Goal: Task Accomplishment & Management: Manage account settings

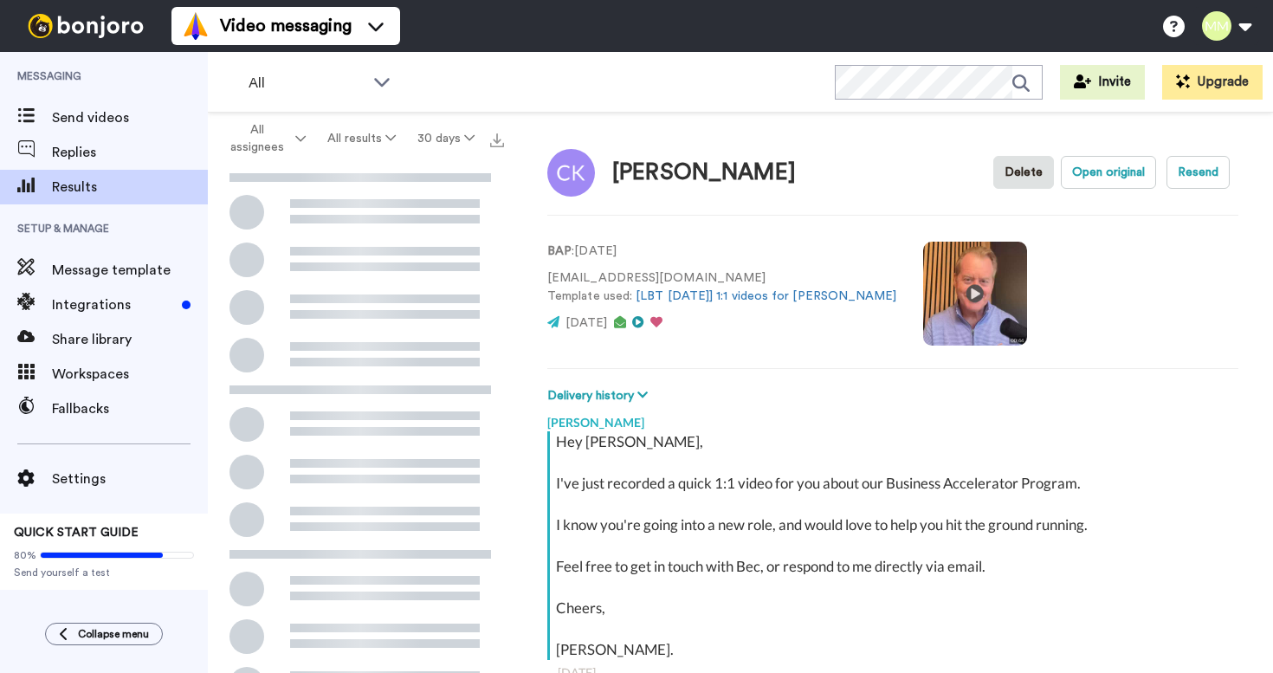
scroll to position [203, 0]
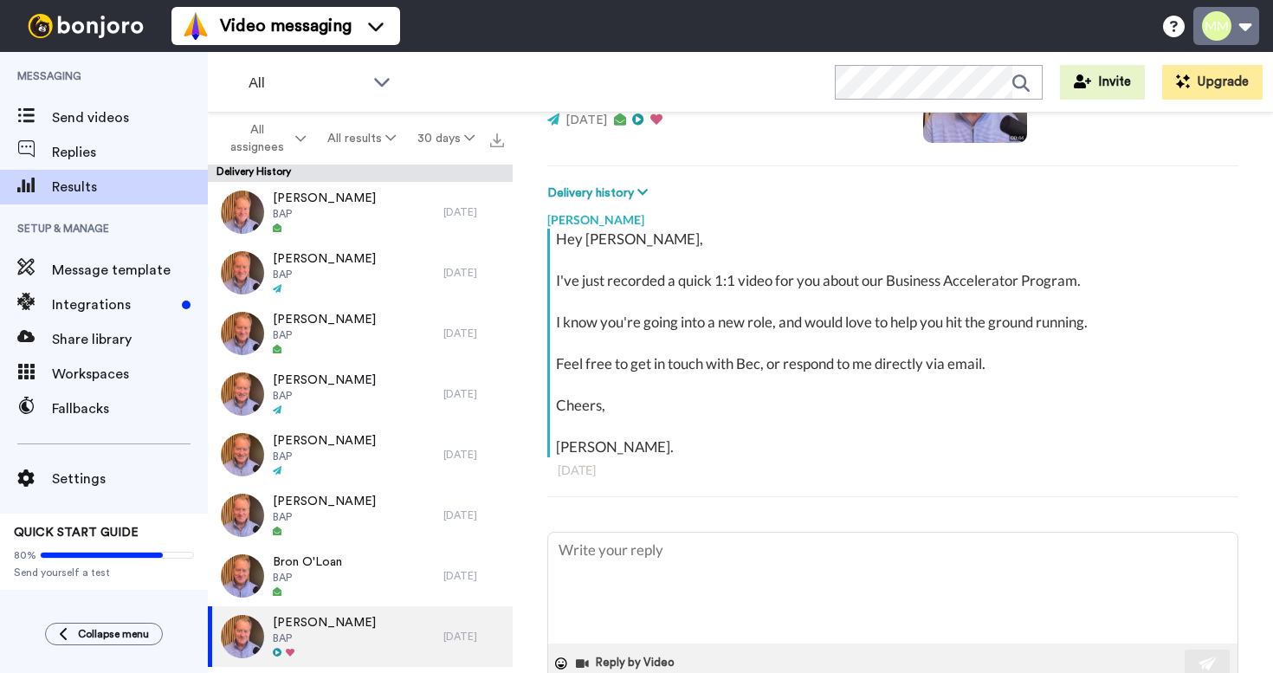
click at [1242, 27] on button at bounding box center [1227, 26] width 66 height 38
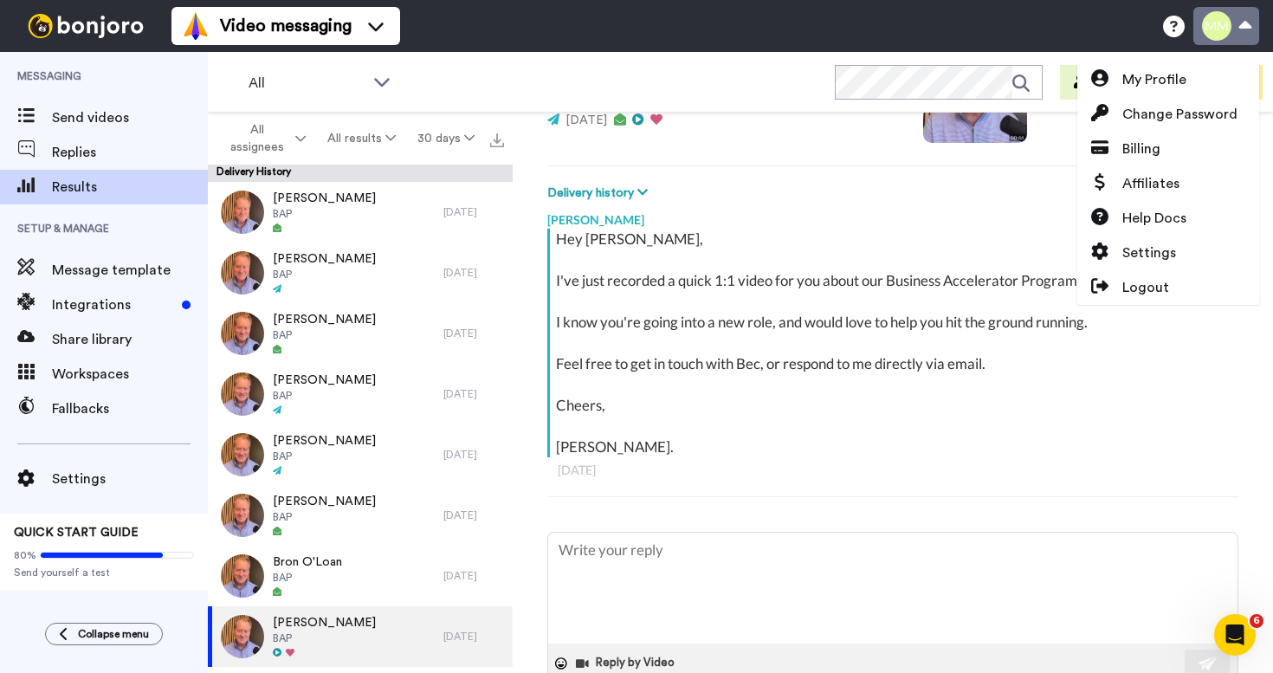
scroll to position [0, 0]
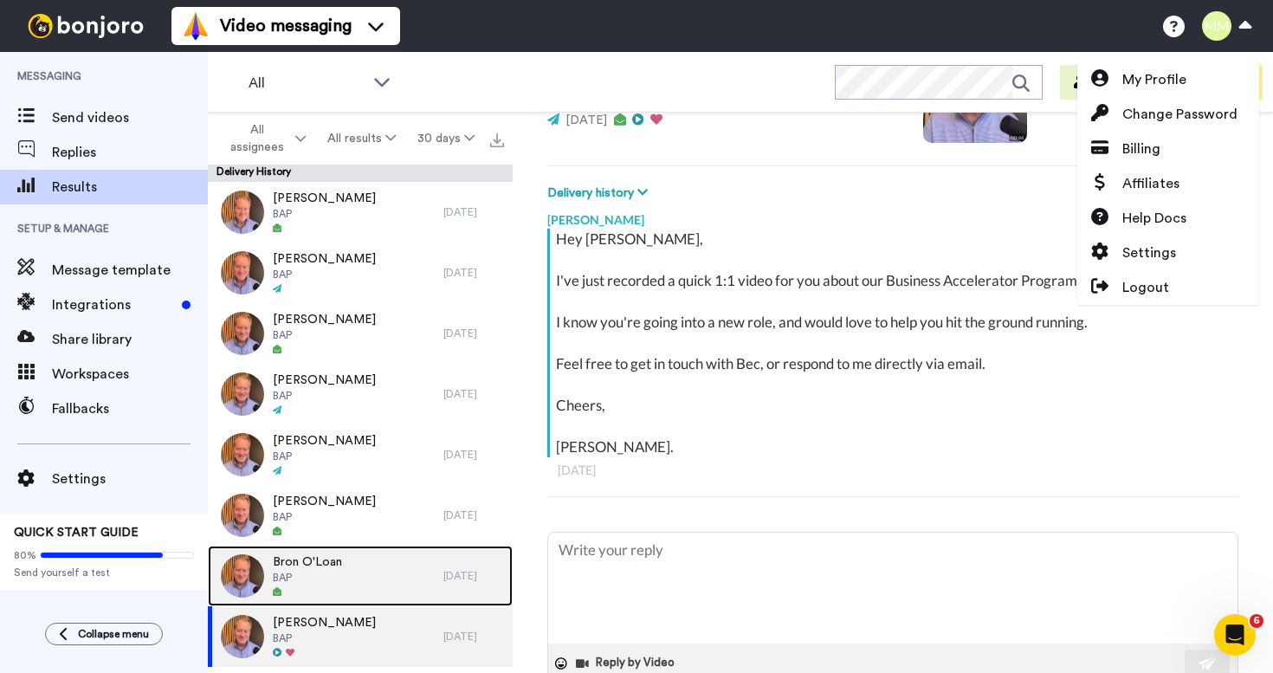
click at [356, 577] on div "Bron O'Loan BAP" at bounding box center [326, 576] width 236 height 61
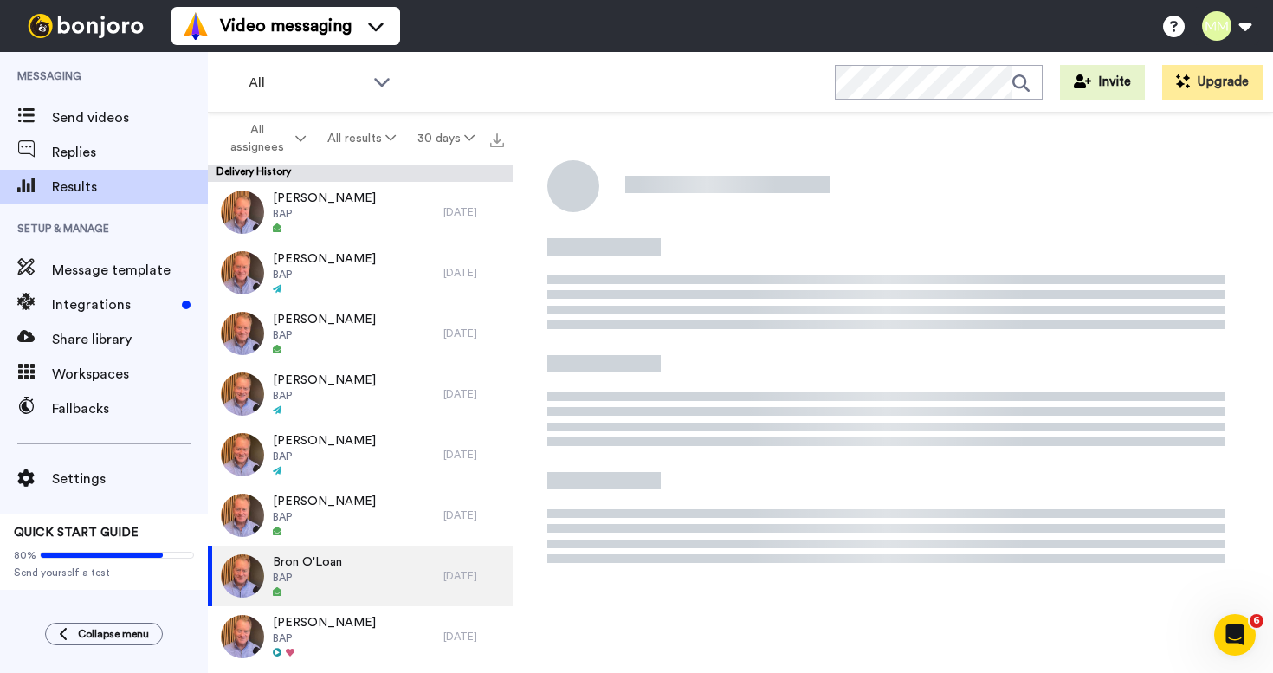
type textarea "x"
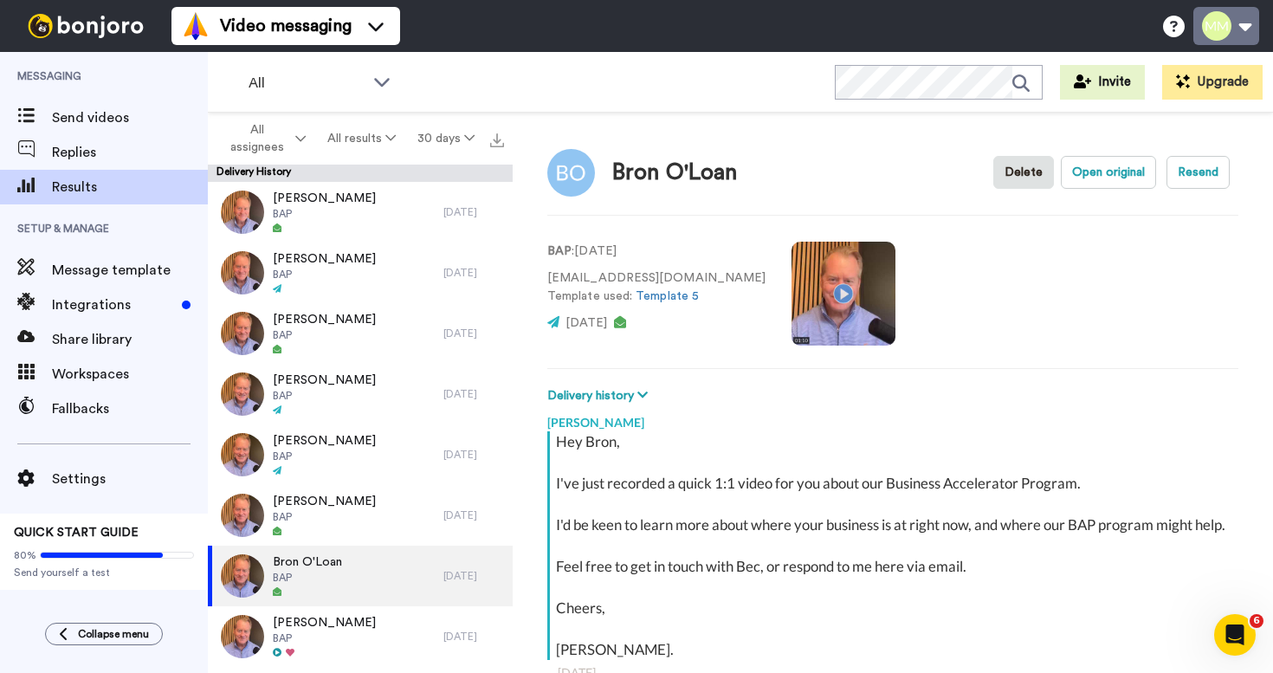
click at [1251, 29] on button at bounding box center [1227, 26] width 66 height 38
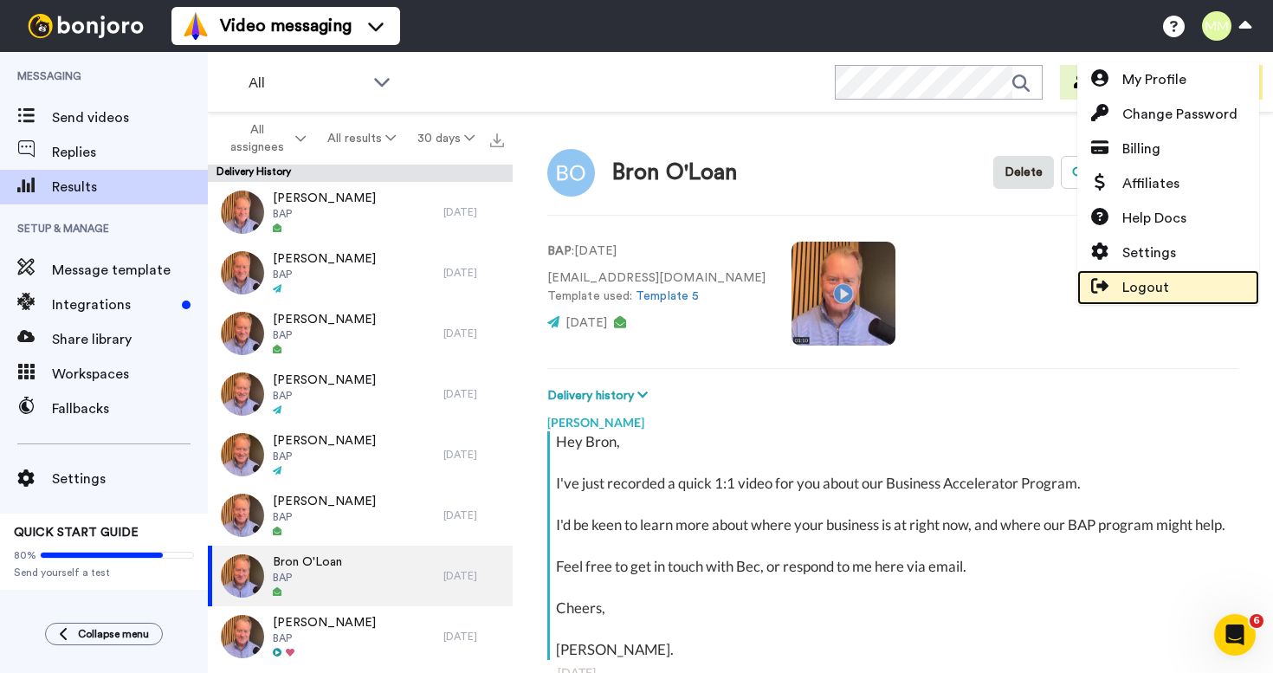
click at [1138, 282] on span "Logout" at bounding box center [1146, 287] width 47 height 21
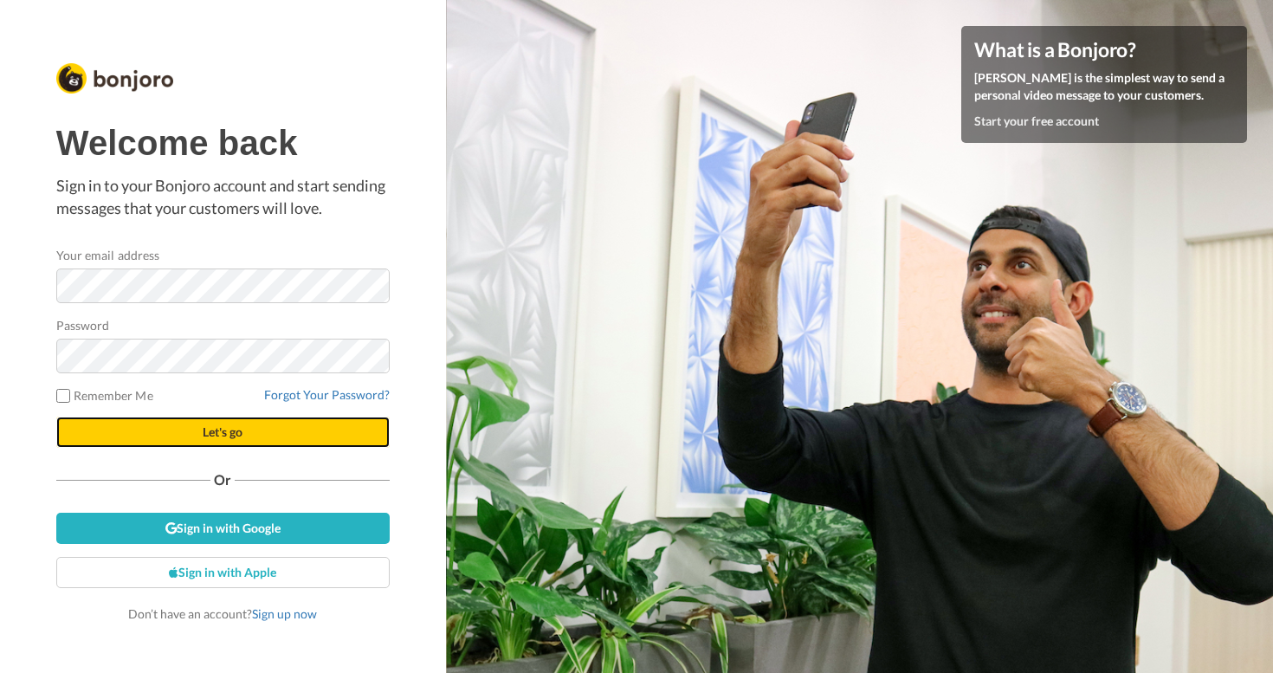
click at [171, 431] on button "Let's go" at bounding box center [222, 432] width 333 height 31
